Goal: Task Accomplishment & Management: Use online tool/utility

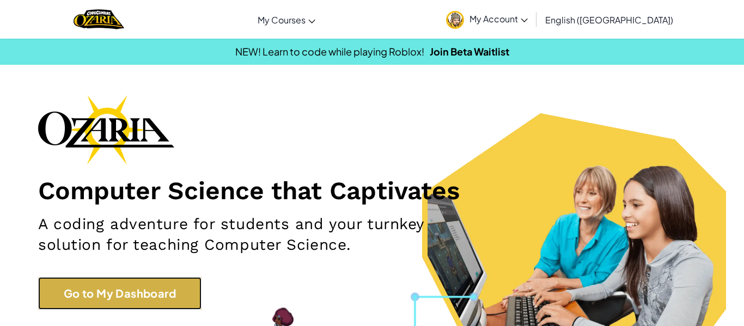
click at [196, 285] on link "Go to My Dashboard" at bounding box center [119, 293] width 163 height 33
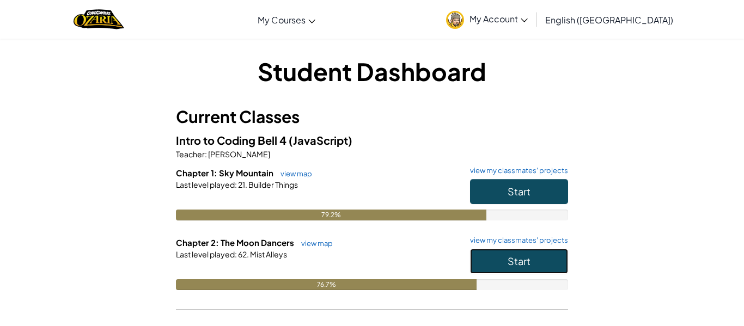
click at [477, 249] on button "Start" at bounding box center [519, 261] width 98 height 25
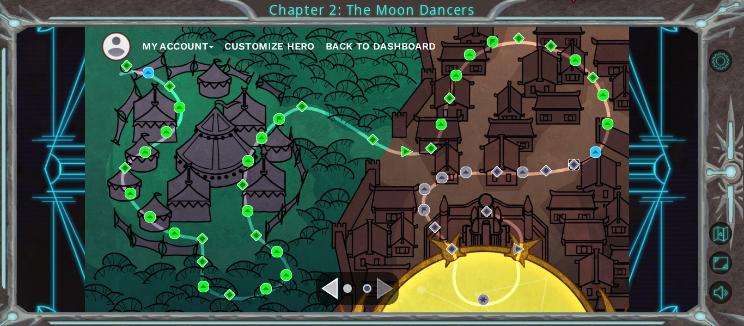
click at [572, 164] on img at bounding box center [573, 164] width 11 height 11
click at [607, 127] on img at bounding box center [607, 123] width 11 height 11
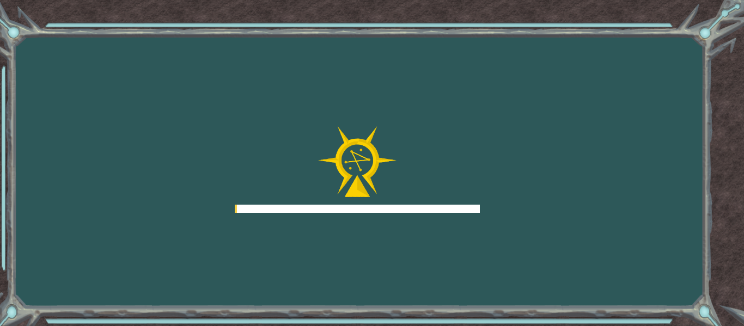
click at [612, 124] on div "Goals Error loading from server. Try refreshing the page. You'll need to join a…" at bounding box center [372, 163] width 744 height 326
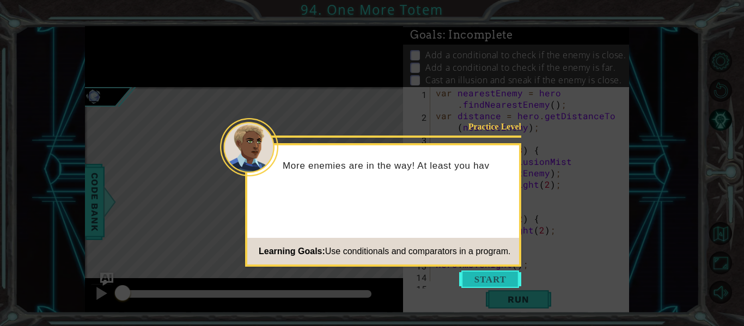
click at [488, 271] on button "Start" at bounding box center [490, 279] width 62 height 17
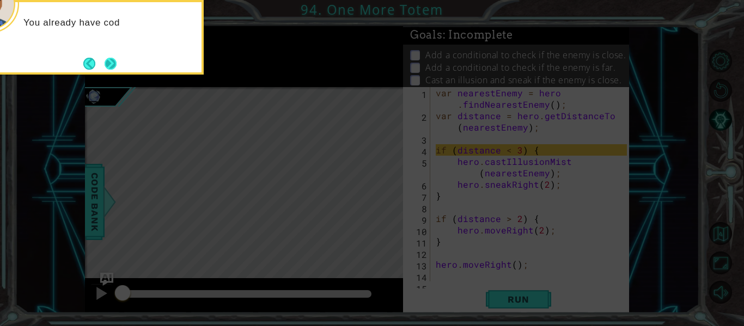
click at [109, 65] on button "Next" at bounding box center [111, 64] width 12 height 12
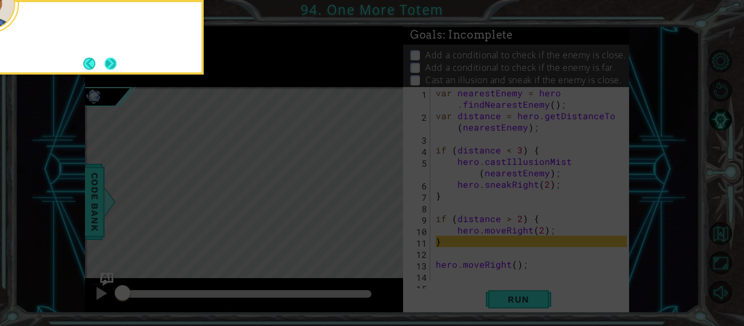
click at [114, 64] on button "Next" at bounding box center [110, 63] width 13 height 13
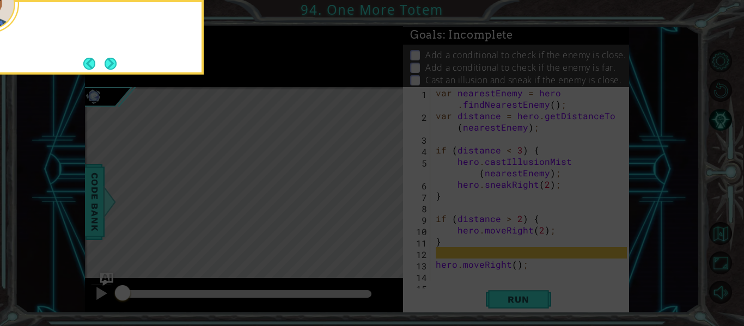
click at [118, 70] on div at bounding box center [95, 37] width 218 height 75
click at [116, 58] on button "Next" at bounding box center [111, 64] width 12 height 12
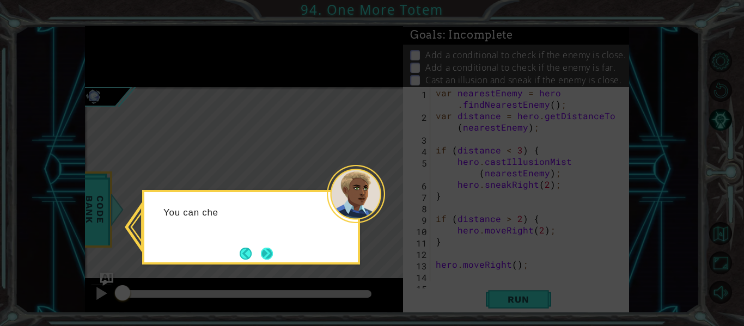
click at [266, 248] on button "Next" at bounding box center [267, 254] width 12 height 12
